Goal: Information Seeking & Learning: Find specific fact

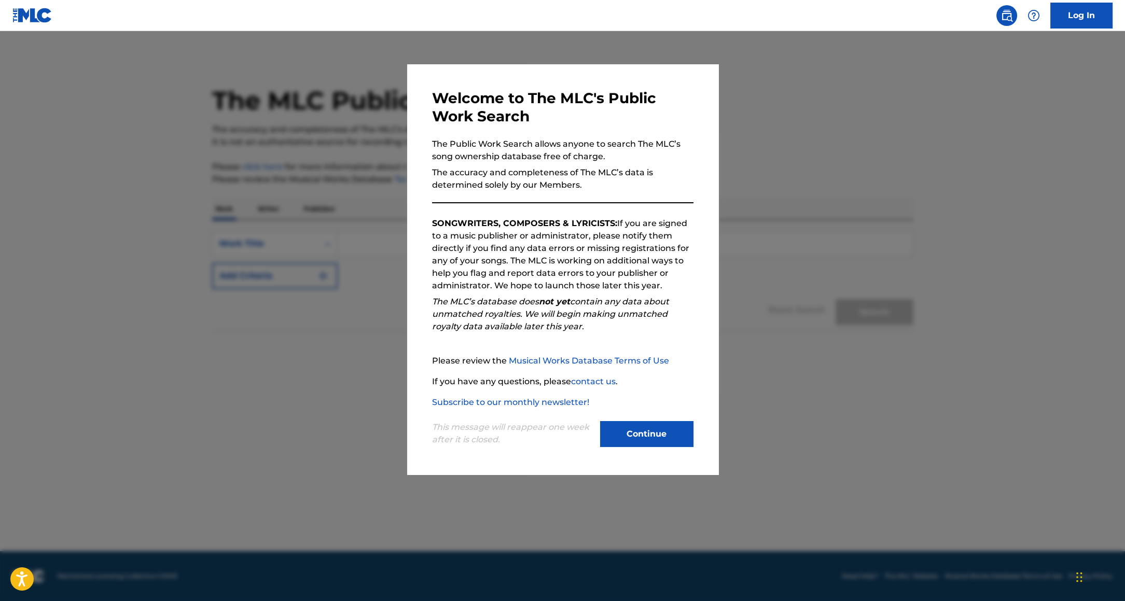
drag, startPoint x: 642, startPoint y: 440, endPoint x: 631, endPoint y: 435, distance: 11.9
click at [641, 440] on button "Continue" at bounding box center [646, 434] width 93 height 26
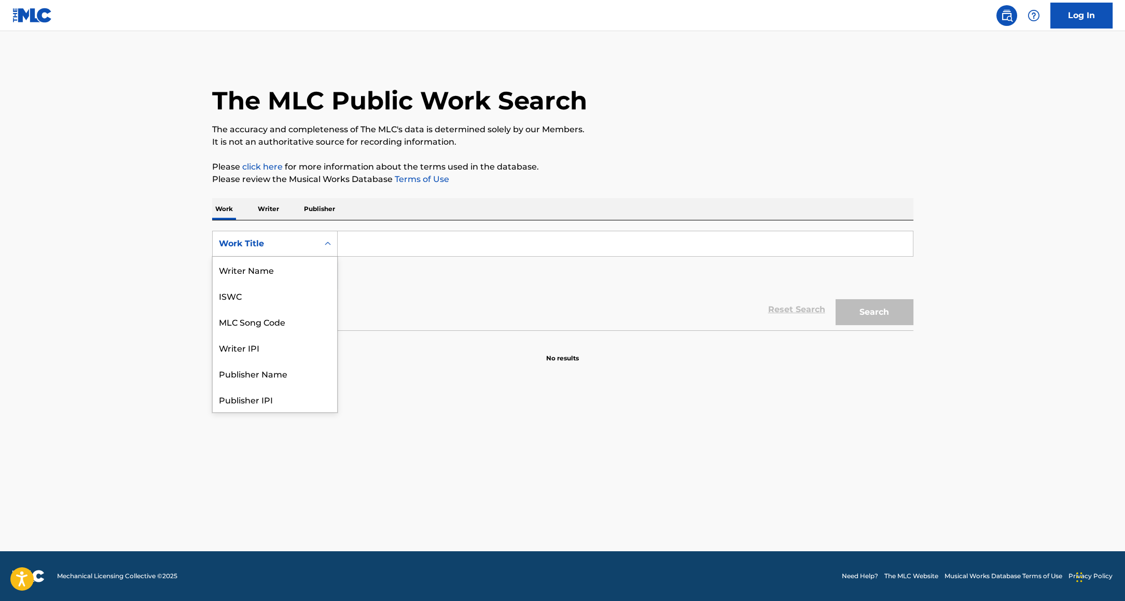
drag, startPoint x: 265, startPoint y: 242, endPoint x: 267, endPoint y: 266, distance: 23.9
click at [265, 242] on div "Work Title" at bounding box center [265, 244] width 93 height 12
click at [387, 240] on input "Search Form" at bounding box center [625, 243] width 575 height 25
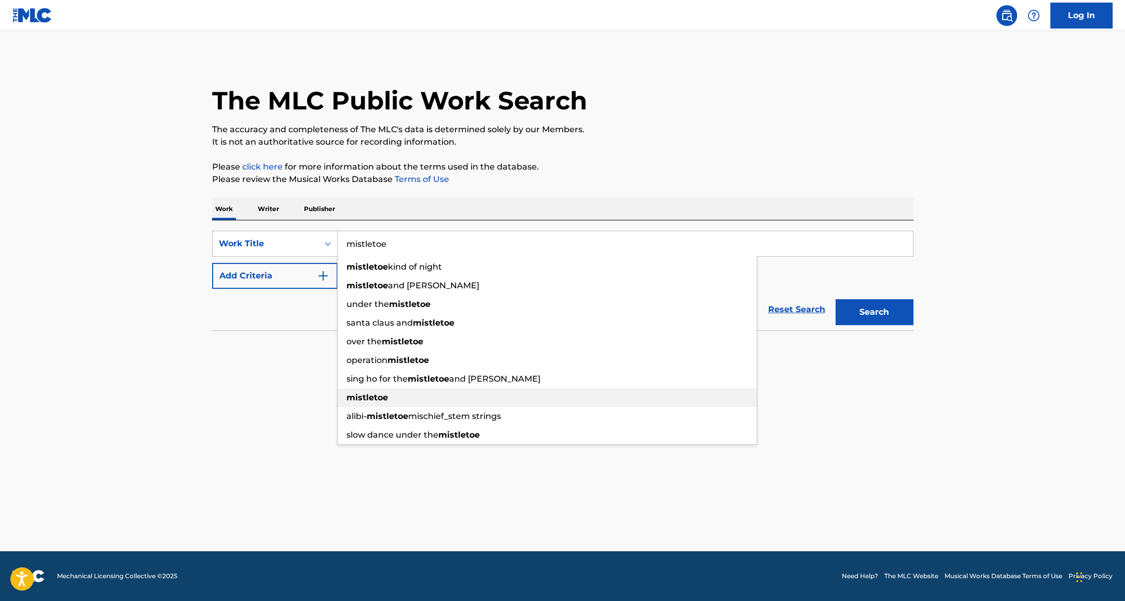
type input "mistletoe"
click at [362, 395] on strong "mistletoe" at bounding box center [366, 398] width 41 height 10
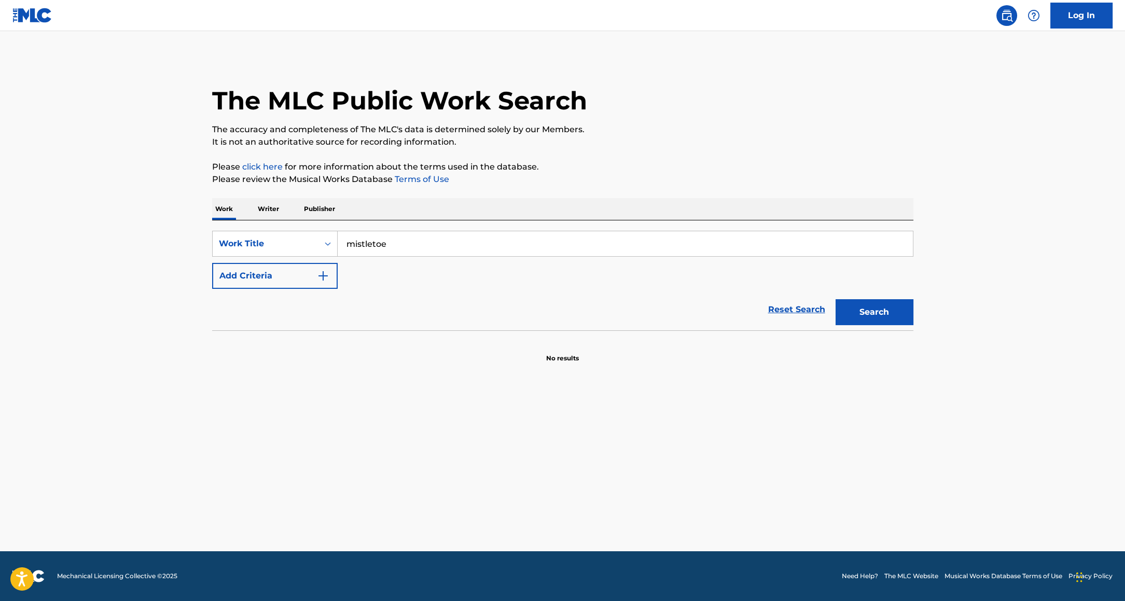
click at [293, 276] on button "Add Criteria" at bounding box center [275, 276] width 126 height 26
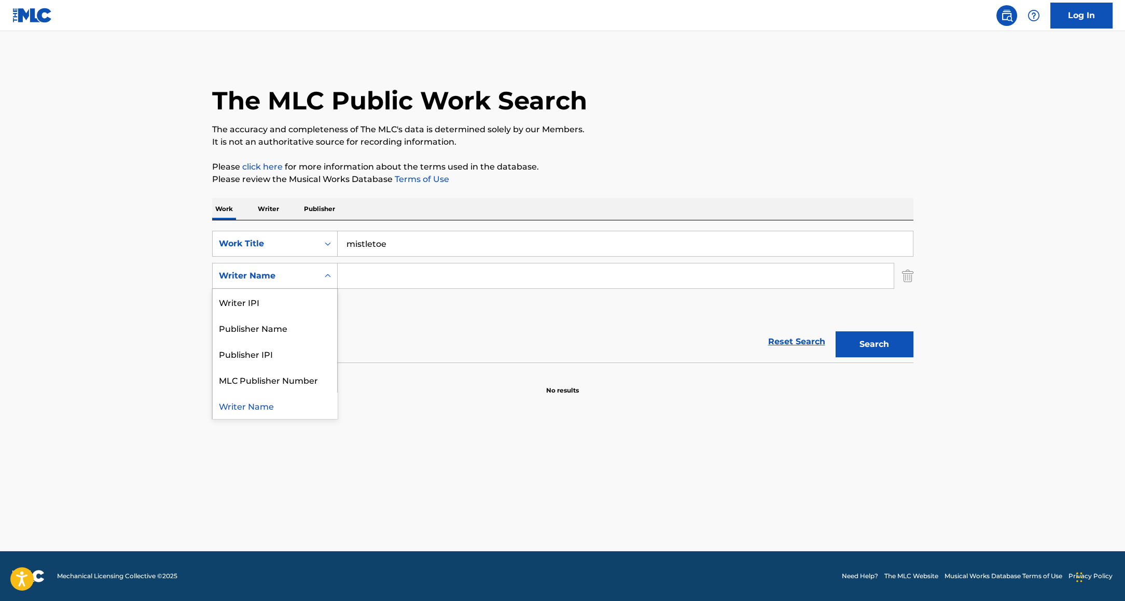
click at [277, 278] on div "Writer Name" at bounding box center [265, 276] width 93 height 12
click at [373, 274] on input "Search Form" at bounding box center [616, 275] width 556 height 25
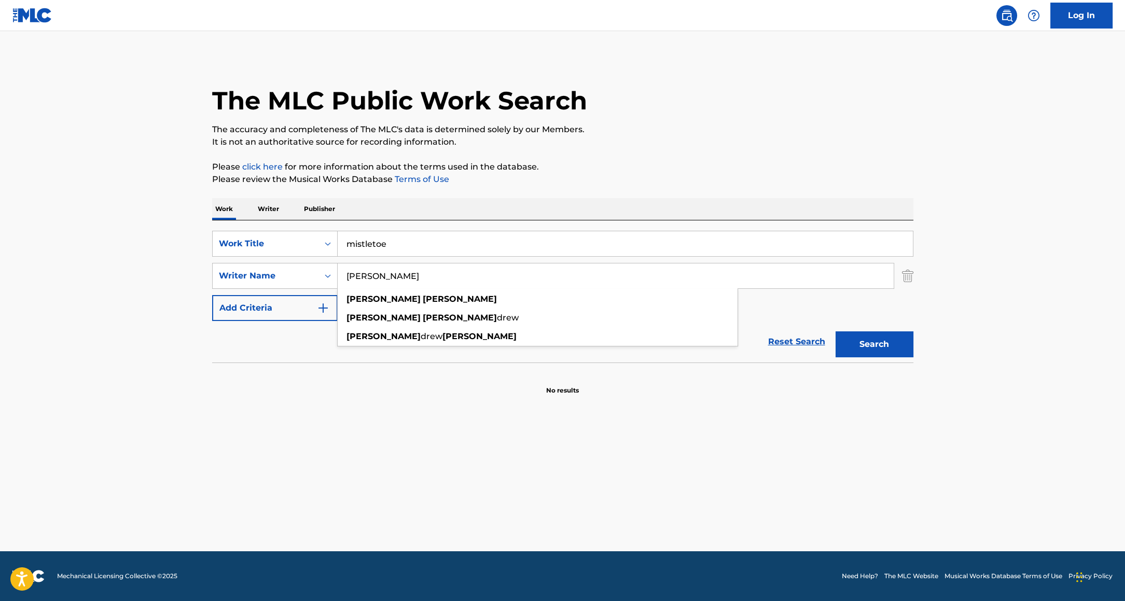
type input "[PERSON_NAME]"
drag, startPoint x: 964, startPoint y: 252, endPoint x: 917, endPoint y: 336, distance: 96.6
click at [964, 252] on main "The MLC Public Work Search The accuracy and completeness of The MLC's data is d…" at bounding box center [562, 291] width 1125 height 520
click at [880, 350] on button "Search" at bounding box center [875, 344] width 78 height 26
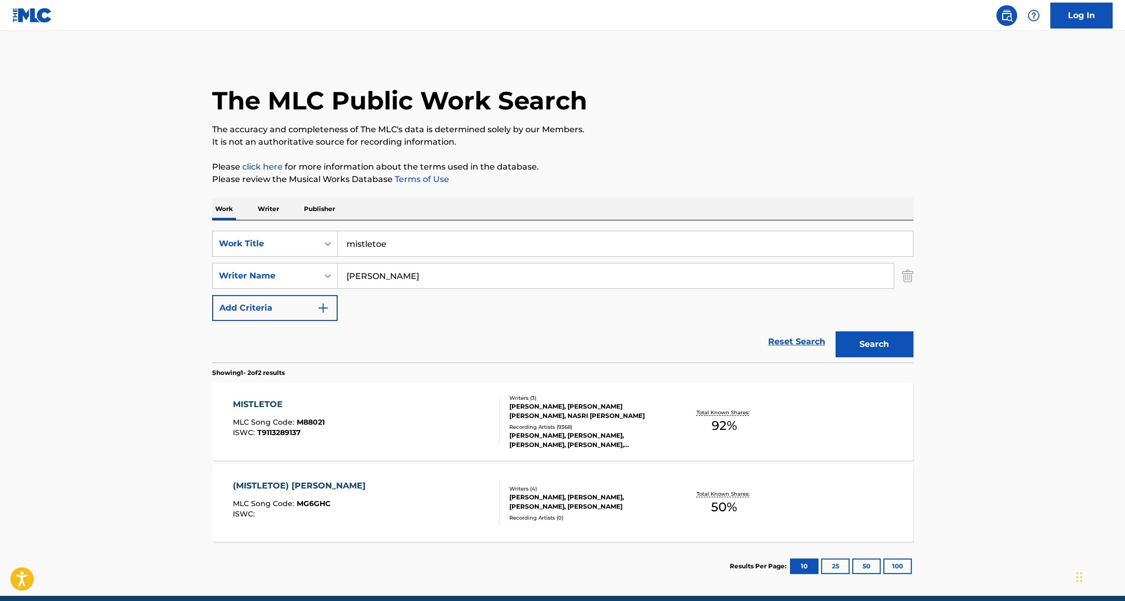
click at [797, 420] on div "MISTLETOE MLC Song Code : M88021 ISWC : T9113289137 Writers ( 3 ) [PERSON_NAME]…" at bounding box center [562, 422] width 701 height 78
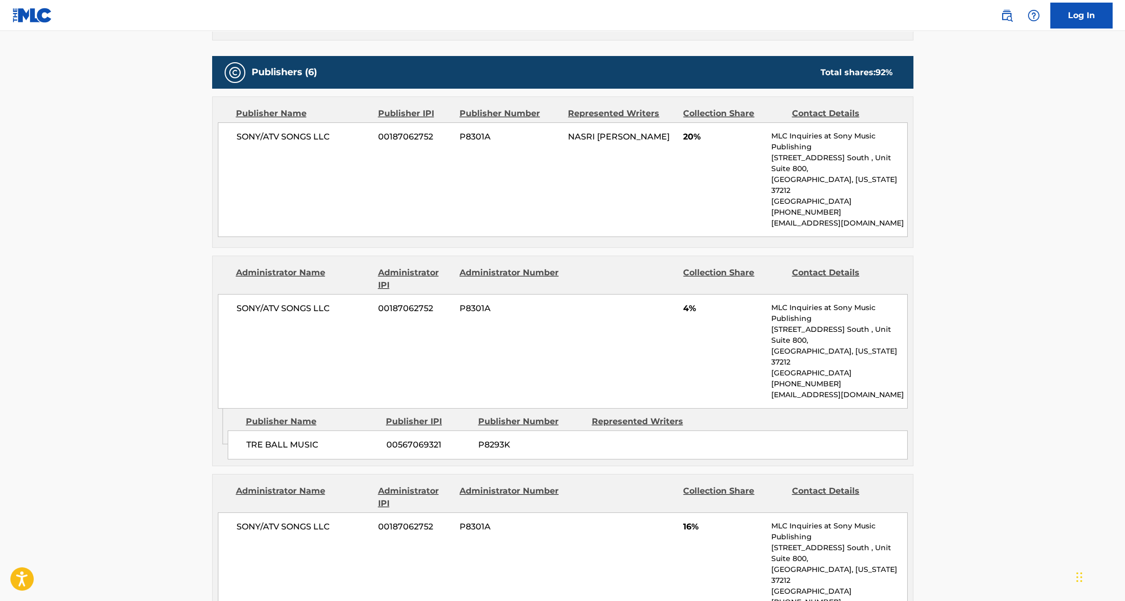
scroll to position [531, 0]
